Goal: Task Accomplishment & Management: Use online tool/utility

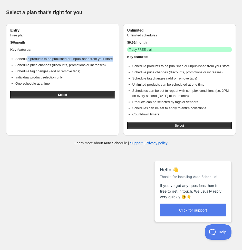
drag, startPoint x: 29, startPoint y: 61, endPoint x: 78, endPoint y: 65, distance: 49.0
click at [82, 62] on li "Schedule products to be published or unpublished from your store" at bounding box center [65, 58] width 100 height 5
click at [118, 73] on div "Entry Free plan $ 0 /month Key features: Schedule products to be published or u…" at bounding box center [62, 80] width 113 height 112
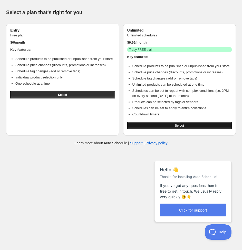
click at [170, 129] on button "Select" at bounding box center [179, 125] width 105 height 7
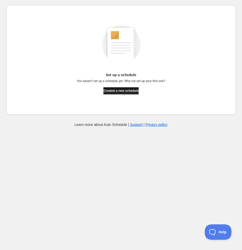
click at [134, 90] on span "Created a new schedule" at bounding box center [120, 91] width 35 height 4
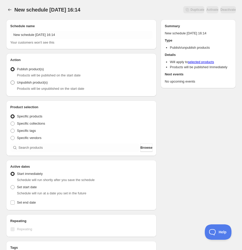
click at [37, 81] on span "Unpublish product(s)" at bounding box center [32, 83] width 31 height 4
click at [11, 81] on input "Unpublish product(s)" at bounding box center [11, 81] width 0 height 0
radio input "true"
click at [67, 40] on div "New schedule Sep 01 2025 16:14 Your customers won't see this" at bounding box center [81, 38] width 142 height 14
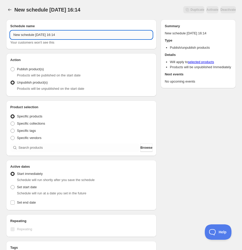
click at [69, 36] on input "New schedule Sep 01 2025 16:14" at bounding box center [81, 35] width 142 height 8
drag, startPoint x: 81, startPoint y: 33, endPoint x: -2, endPoint y: 33, distance: 82.7
click at [0, 33] on html "New schedule Sep 01 2025 16:14. This page is ready New schedule Sep 01 2025 16:…" at bounding box center [121, 125] width 242 height 250
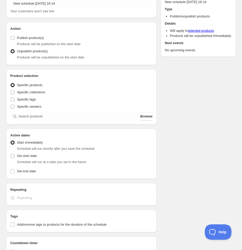
scroll to position [34, 0]
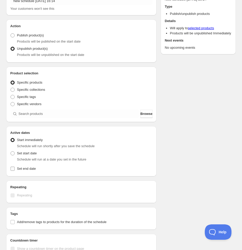
click at [26, 171] on span "Set end date" at bounding box center [26, 168] width 19 height 5
click at [15, 171] on input "Set end date" at bounding box center [13, 169] width 4 height 4
checkbox input "true"
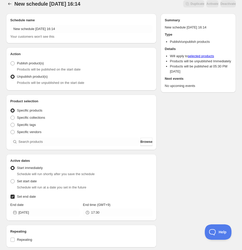
scroll to position [0, 0]
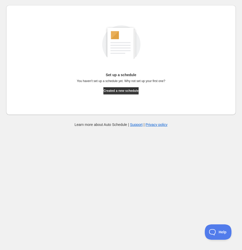
click at [121, 96] on div "Set up a schedule You haven't set up a schedule yet. Why not set up your first …" at bounding box center [121, 60] width 222 height 102
click at [124, 90] on span "Created a new schedule" at bounding box center [120, 91] width 35 height 4
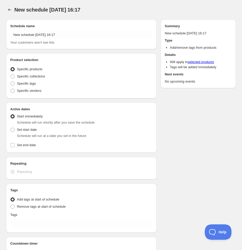
radio input "true"
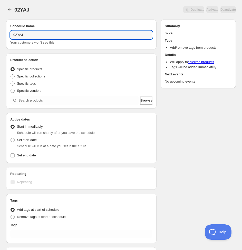
drag, startPoint x: 35, startPoint y: 35, endPoint x: 19, endPoint y: 30, distance: 17.1
click at [34, 35] on input "02YAJ" at bounding box center [81, 35] width 142 height 8
type input "0"
click at [26, 37] on input "jay207 sold out" at bounding box center [81, 35] width 142 height 8
type input "jay207 mini fanmeeting sold out"
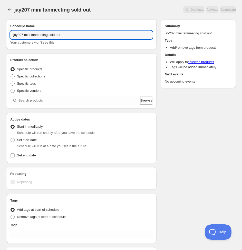
click at [145, 96] on div "Product selection Entity type Specific products Specific collections Specific t…" at bounding box center [81, 81] width 142 height 47
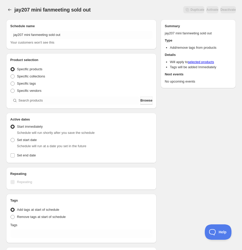
click at [145, 103] on button "Browse" at bounding box center [146, 101] width 12 height 8
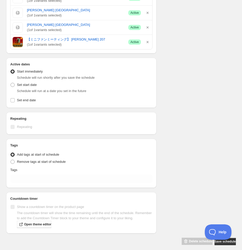
scroll to position [115, 0]
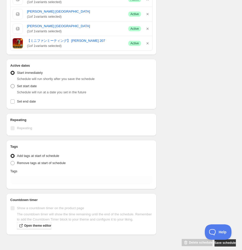
click at [33, 87] on span "Set start date" at bounding box center [27, 86] width 20 height 4
click at [11, 84] on input "Set start date" at bounding box center [11, 84] width 0 height 0
radio input "true"
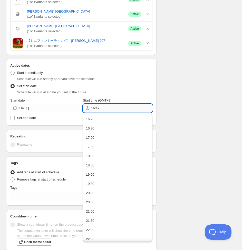
click at [103, 111] on input "16:17" at bounding box center [121, 108] width 61 height 8
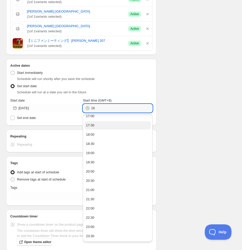
type input "1"
type input "23:59"
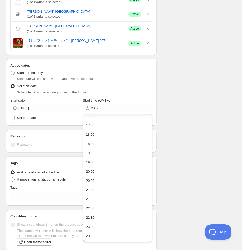
click at [200, 51] on div "Schedule name jay207 mini fanmeeting sold out Your customers won't see this Pro…" at bounding box center [119, 82] width 234 height 363
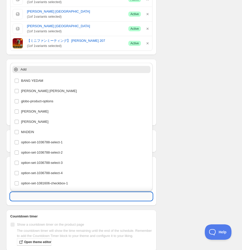
click at [33, 200] on input "text" at bounding box center [81, 197] width 142 height 8
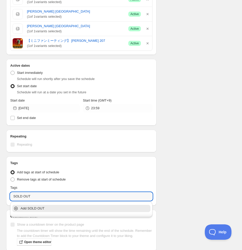
click at [104, 210] on p "Add SOLD OUT" at bounding box center [85, 208] width 129 height 5
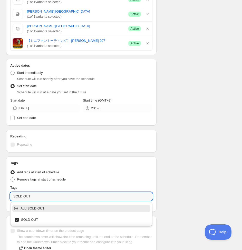
type input "SOLD OUT"
click at [206, 177] on div "Schedule name jay207 mini fanmeeting sold out Your customers won't see this Pro…" at bounding box center [119, 85] width 234 height 369
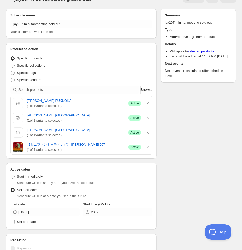
scroll to position [0, 0]
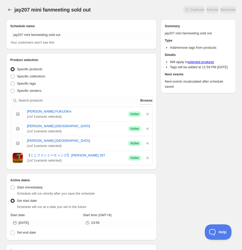
click at [147, 11] on div "Duplicate Activate Deactivate" at bounding box center [166, 9] width 139 height 7
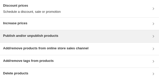
click at [102, 33] on div "Publish and/or unpublish products" at bounding box center [79, 36] width 159 height 12
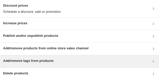
click at [58, 61] on div "Add/remove tags from products" at bounding box center [79, 62] width 153 height 6
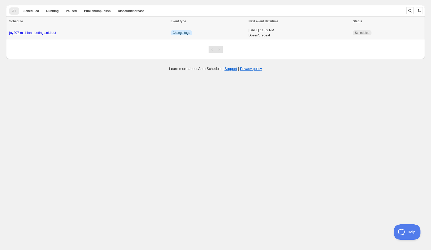
click at [130, 37] on td "jay207 mini fanmeeting sold out" at bounding box center [87, 33] width 163 height 14
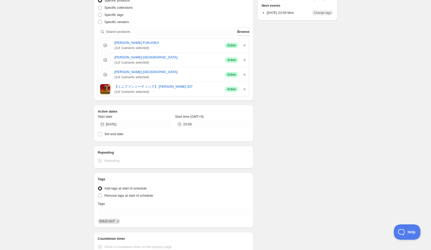
scroll to position [98, 0]
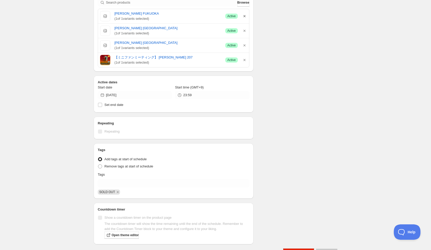
click at [243, 17] on icon "button" at bounding box center [244, 16] width 5 height 5
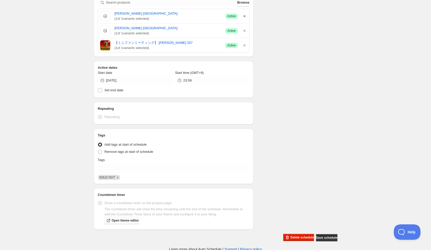
click at [246, 17] on icon "button" at bounding box center [244, 16] width 5 height 5
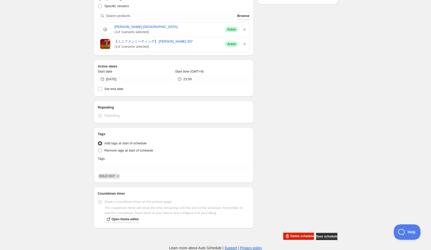
drag, startPoint x: 246, startPoint y: 17, endPoint x: 263, endPoint y: 37, distance: 26.4
click at [263, 37] on div "Schedule name jay207 mini fanmeeting sold out Your customers won't see this Pro…" at bounding box center [214, 86] width 248 height 310
click at [247, 29] on icon "button" at bounding box center [244, 29] width 5 height 5
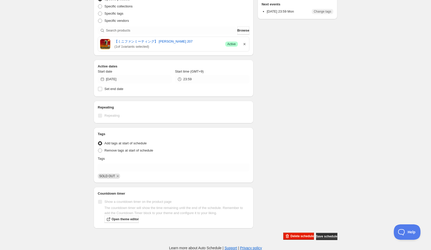
click at [246, 42] on icon "button" at bounding box center [244, 44] width 5 height 5
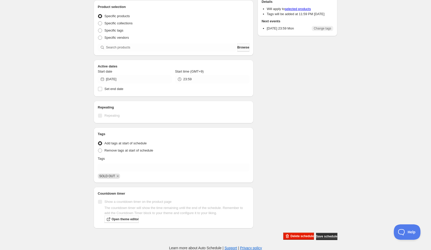
click at [242, 49] on span "Browse" at bounding box center [244, 47] width 12 height 5
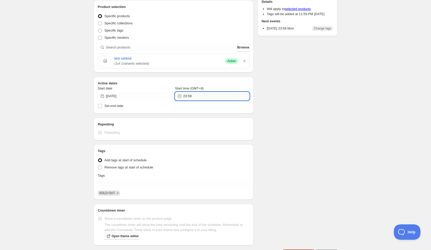
click at [207, 96] on input "23:59" at bounding box center [216, 96] width 66 height 8
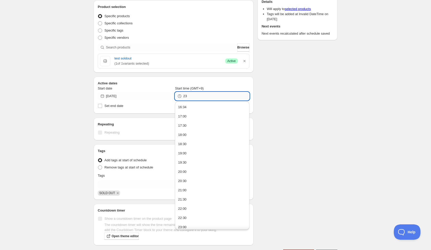
type input "2"
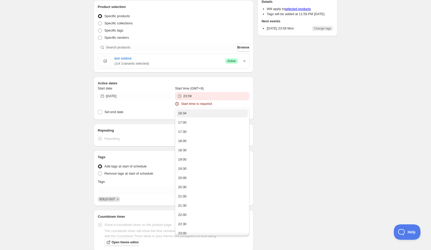
click at [201, 108] on ul "16:34 17:00 17:30 18:00 18:30 19:00 19:30 20:00 20:30 21:00 21:30 22:00 22:30 2…" at bounding box center [212, 178] width 74 height 141
click at [291, 94] on div "Schedule name jay207 mini fanmeeting sold out Your customers won't see this Pro…" at bounding box center [214, 112] width 248 height 301
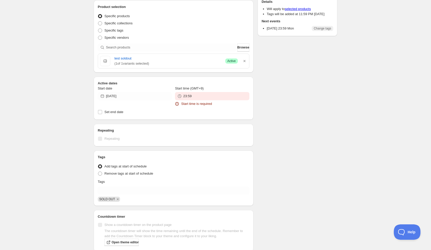
scroll to position [76, 0]
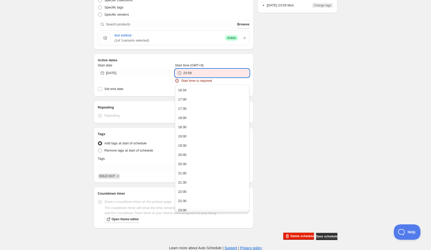
click at [214, 75] on input "23:59" at bounding box center [216, 73] width 66 height 8
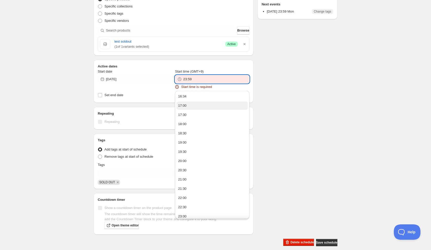
click at [204, 102] on button "17:00" at bounding box center [212, 106] width 71 height 8
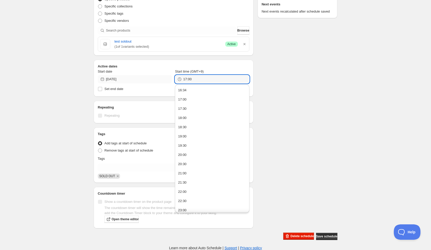
drag, startPoint x: 213, startPoint y: 80, endPoint x: 153, endPoint y: 80, distance: 60.6
click at [153, 80] on div "Start date 2025-09-01 Start time (GMT+9) 17:00" at bounding box center [174, 76] width 152 height 14
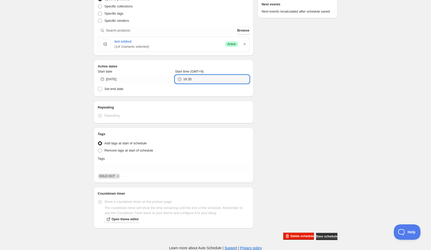
type input "16:35"
click at [301, 205] on div "Schedule name jay207 mini fanmeeting sold out Your customers won't see this Pro…" at bounding box center [214, 92] width 248 height 295
click at [325, 235] on span "Save schedule" at bounding box center [326, 237] width 21 height 4
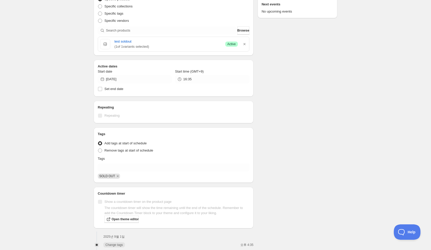
click at [280, 74] on div "Schedule name jay207 mini fanmeeting sold out Your customers won't see this Pro…" at bounding box center [214, 102] width 248 height 315
type input "2025-09-02"
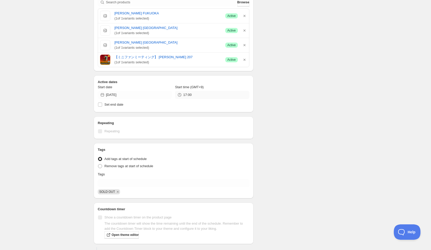
scroll to position [93, 0]
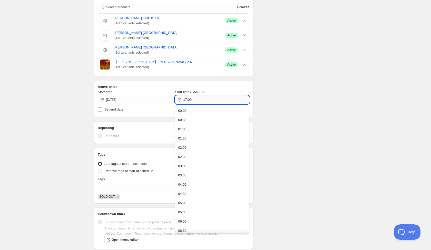
click at [204, 101] on input "17:00" at bounding box center [216, 100] width 66 height 8
click at [203, 107] on button "00:00" at bounding box center [212, 111] width 71 height 8
type input "00:00"
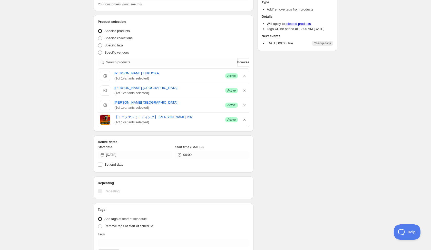
scroll to position [37, 0]
click at [123, 165] on span "Set end date" at bounding box center [114, 166] width 19 height 4
click at [102, 165] on input "Set end date" at bounding box center [100, 166] width 4 height 4
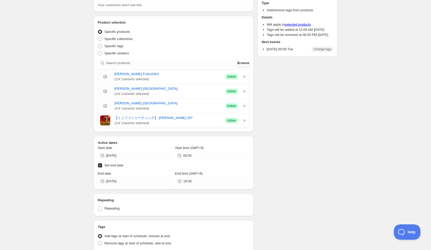
click at [123, 165] on span "Set end date" at bounding box center [114, 166] width 19 height 4
click at [102, 165] on input "Set end date" at bounding box center [100, 166] width 4 height 4
checkbox input "false"
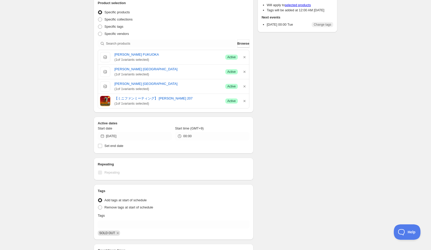
scroll to position [134, 0]
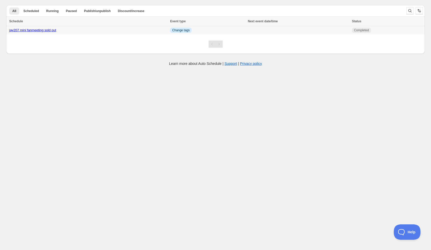
click at [203, 30] on td "Info Change tags" at bounding box center [208, 30] width 78 height 8
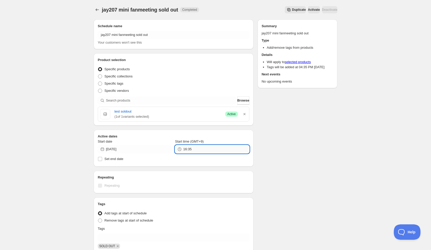
click at [202, 152] on input "16:35" at bounding box center [216, 149] width 66 height 8
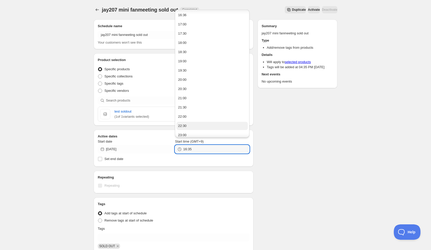
scroll to position [12, 0]
drag, startPoint x: 204, startPoint y: 150, endPoint x: 145, endPoint y: 149, distance: 59.3
click at [145, 149] on div "Start date 2025-09-01 Start time (GMT+9) 16:35" at bounding box center [174, 146] width 152 height 14
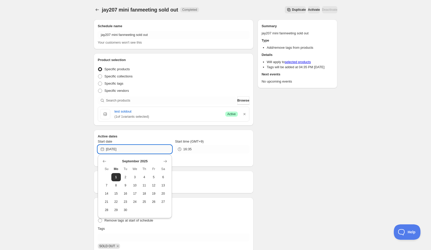
click at [144, 149] on input "2025-09-01" at bounding box center [139, 149] width 66 height 8
click at [125, 177] on span "2" at bounding box center [125, 177] width 5 height 4
type input "2025-09-02"
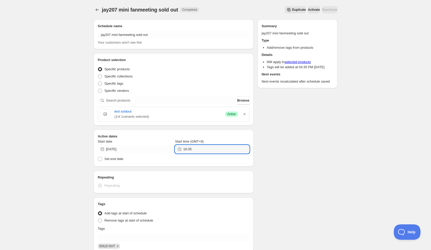
drag, startPoint x: 203, startPoint y: 149, endPoint x: 114, endPoint y: 136, distance: 89.5
click at [114, 136] on div "Active dates Start date 2025-09-02 Start time (GMT+9) 16:35 Set end date" at bounding box center [174, 148] width 160 height 37
type input "00:00"
click at [287, 157] on div "Schedule name jay207 mini fanmeeting sold out Your customers won't see this Pro…" at bounding box center [214, 172] width 248 height 315
click at [242, 113] on icon "button" at bounding box center [244, 114] width 5 height 5
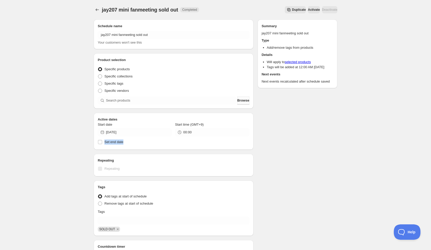
click at [242, 101] on span "Browse" at bounding box center [244, 100] width 12 height 5
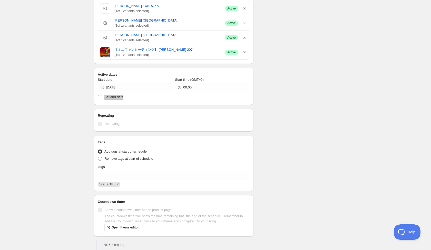
scroll to position [134, 0]
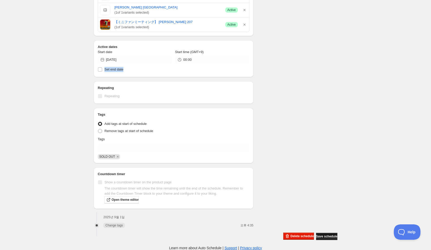
click at [317, 233] on button "Save schedule" at bounding box center [326, 236] width 21 height 7
